Goal: Check status: Check status

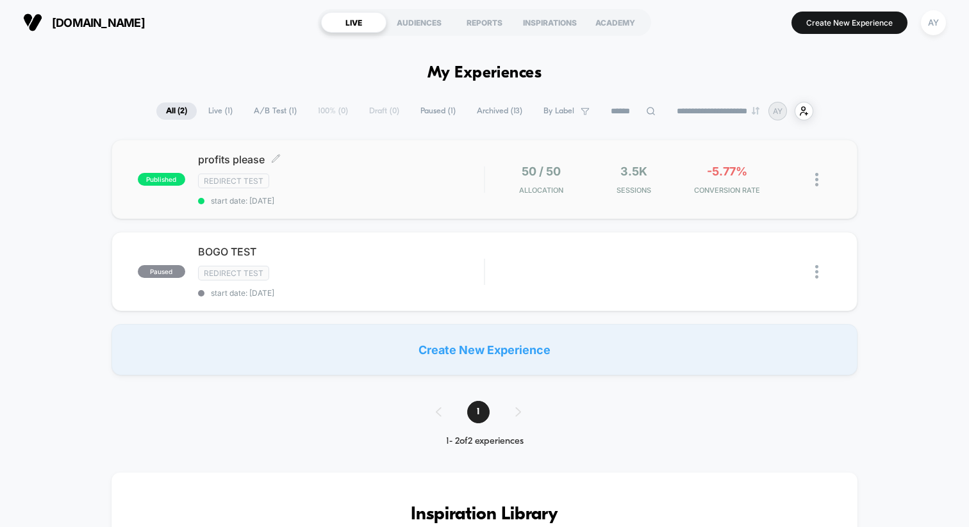
click at [416, 189] on div "profits please Click to edit experience details Click to edit experience detail…" at bounding box center [341, 179] width 286 height 53
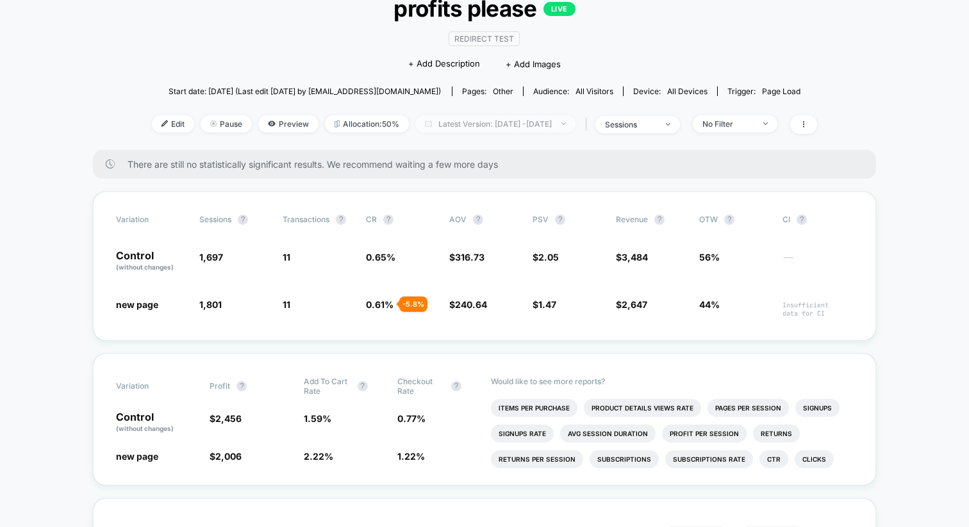
scroll to position [83, 0]
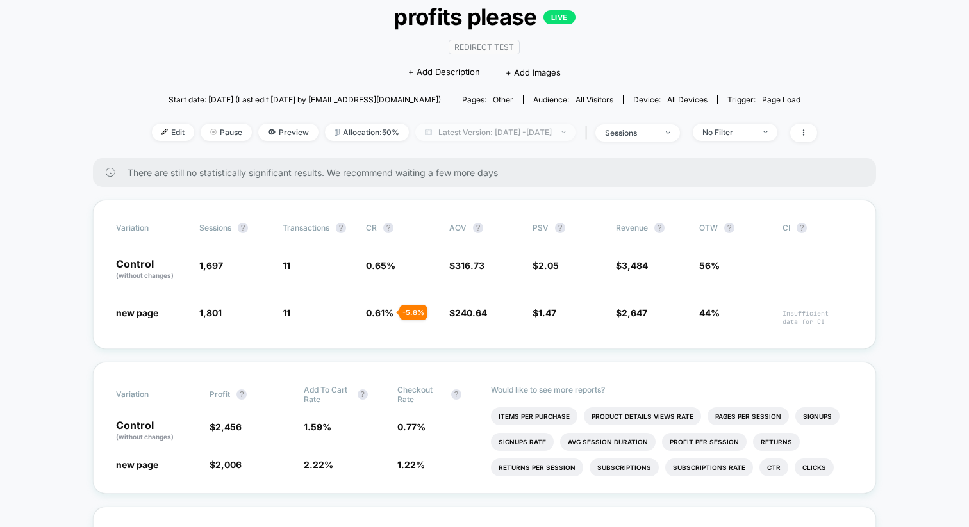
click at [459, 129] on span "Latest Version: [DATE] - [DATE]" at bounding box center [495, 132] width 160 height 17
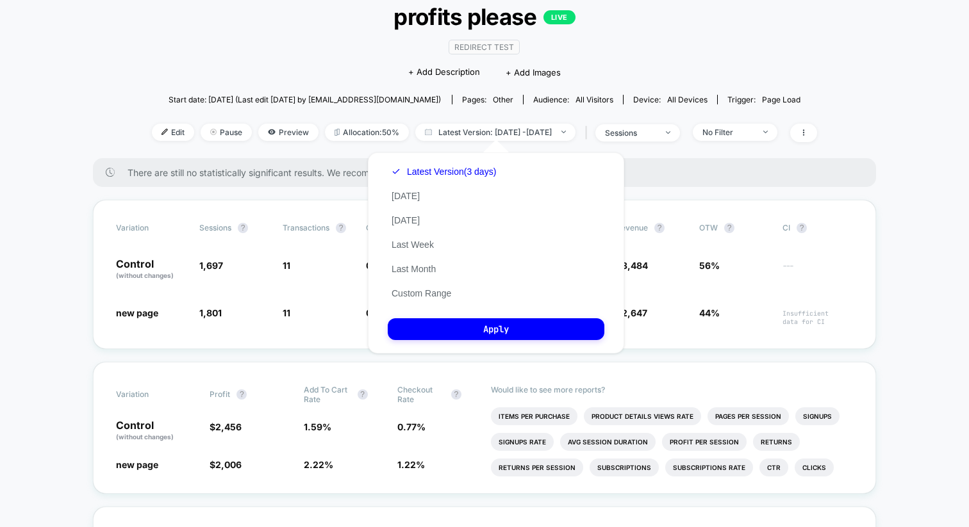
click at [397, 202] on div "Latest Version (3 days) [DATE] [DATE] Last Week Last Month Custom Range" at bounding box center [444, 233] width 112 height 146
click at [404, 193] on button "[DATE]" at bounding box center [406, 196] width 36 height 12
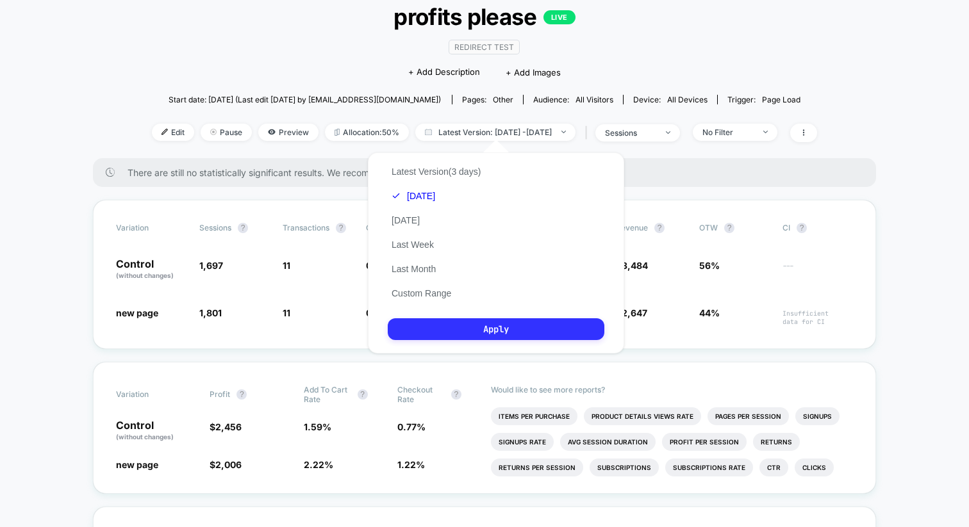
click at [440, 324] on button "Apply" at bounding box center [496, 329] width 217 height 22
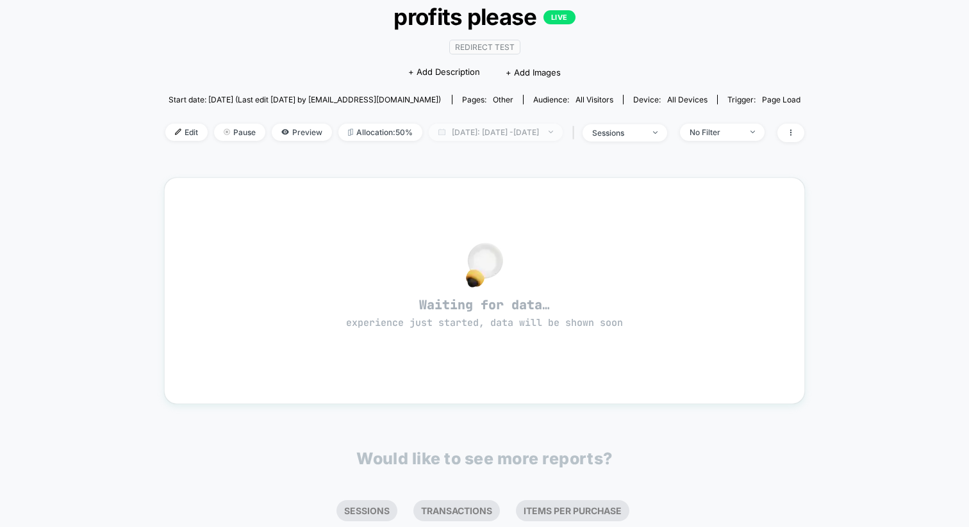
click at [480, 131] on span "[DATE]: [DATE] - [DATE]" at bounding box center [496, 132] width 134 height 17
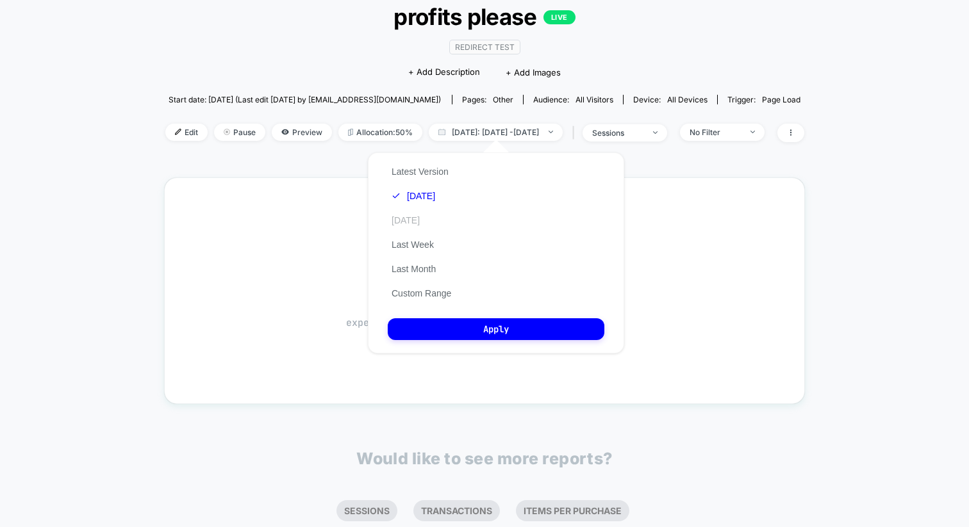
click at [421, 217] on button "[DATE]" at bounding box center [406, 221] width 36 height 12
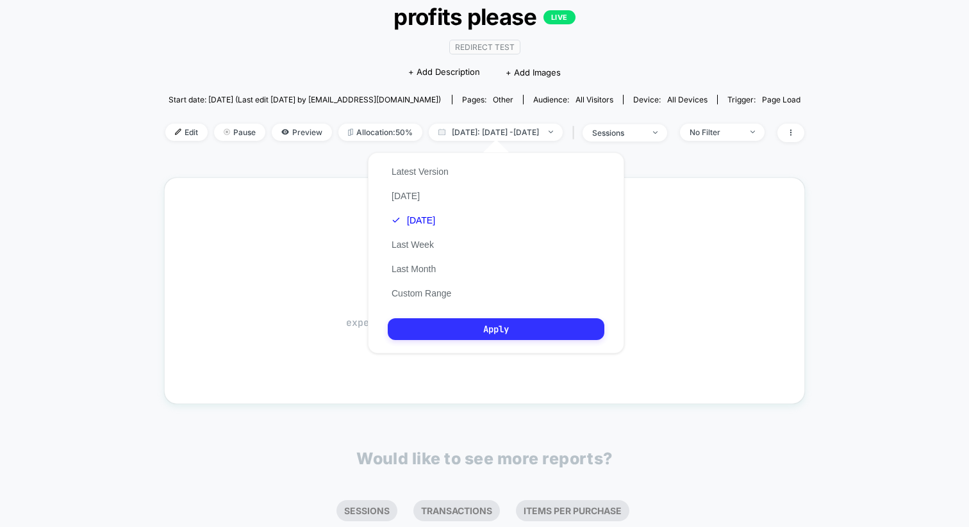
click at [470, 335] on button "Apply" at bounding box center [496, 329] width 217 height 22
